Goal: Transaction & Acquisition: Obtain resource

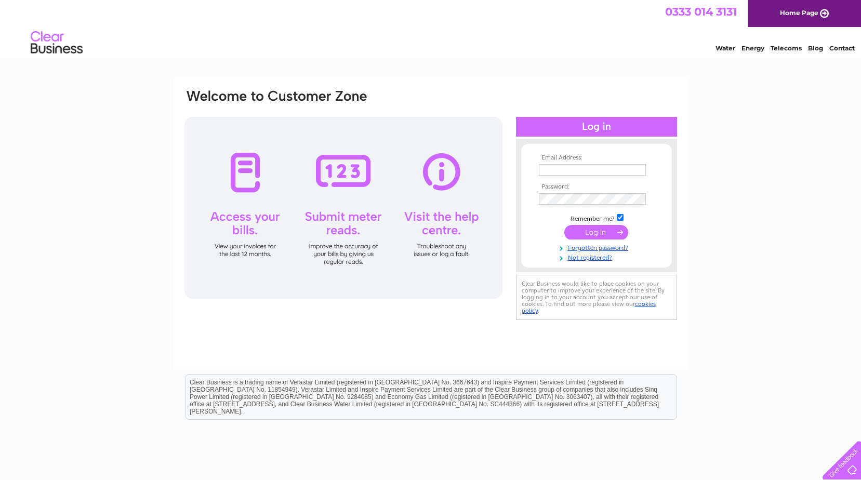
click at [579, 164] on input "text" at bounding box center [592, 169] width 107 height 11
type input "[EMAIL_ADDRESS][DOMAIN_NAME]"
click at [564, 226] on input "submit" at bounding box center [596, 233] width 64 height 15
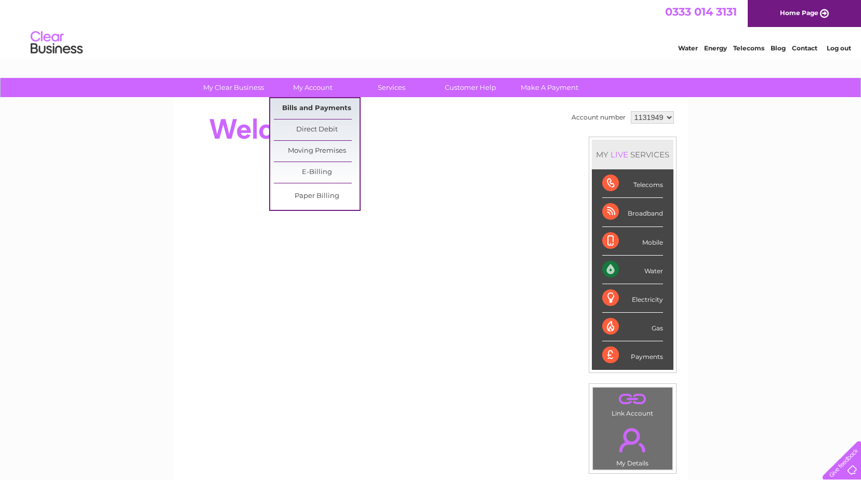
click at [326, 109] on link "Bills and Payments" at bounding box center [317, 108] width 86 height 21
click at [337, 108] on link "Bills and Payments" at bounding box center [317, 108] width 86 height 21
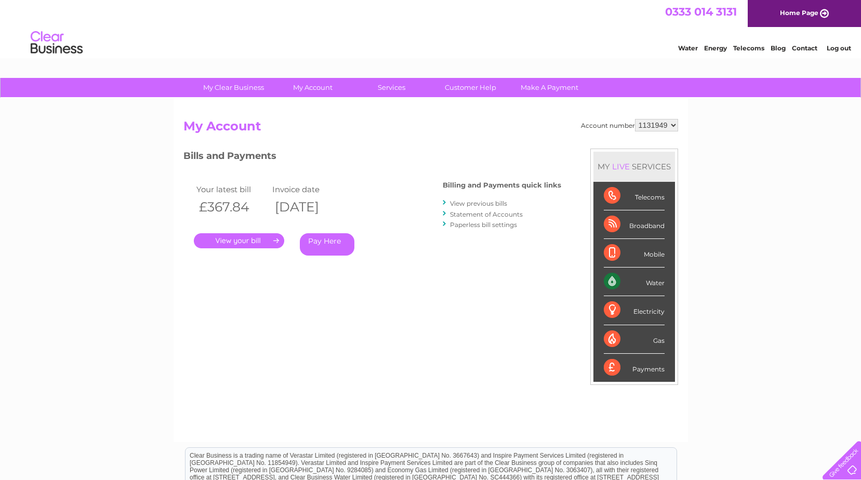
click at [251, 245] on link "." at bounding box center [239, 240] width 90 height 15
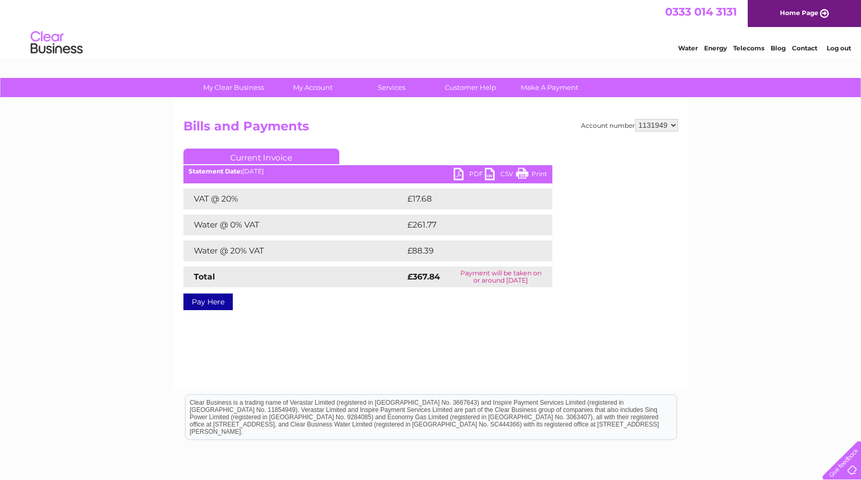
click at [473, 175] on link "PDF" at bounding box center [468, 175] width 31 height 15
